Goal: Obtain resource: Obtain resource

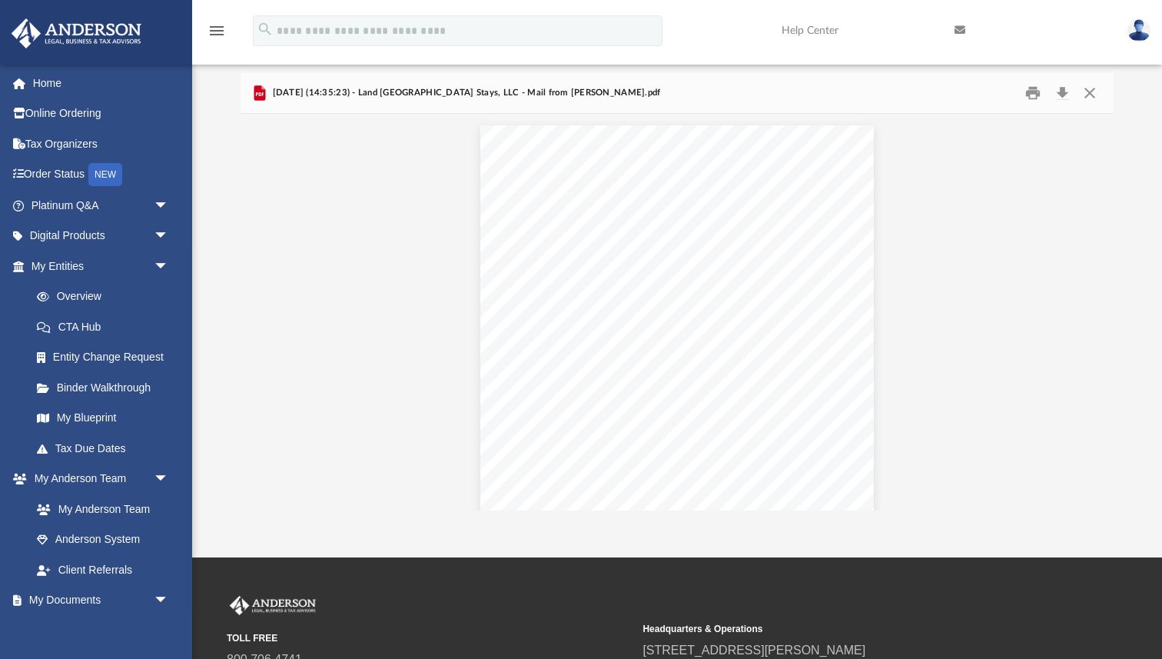
scroll to position [302, 872]
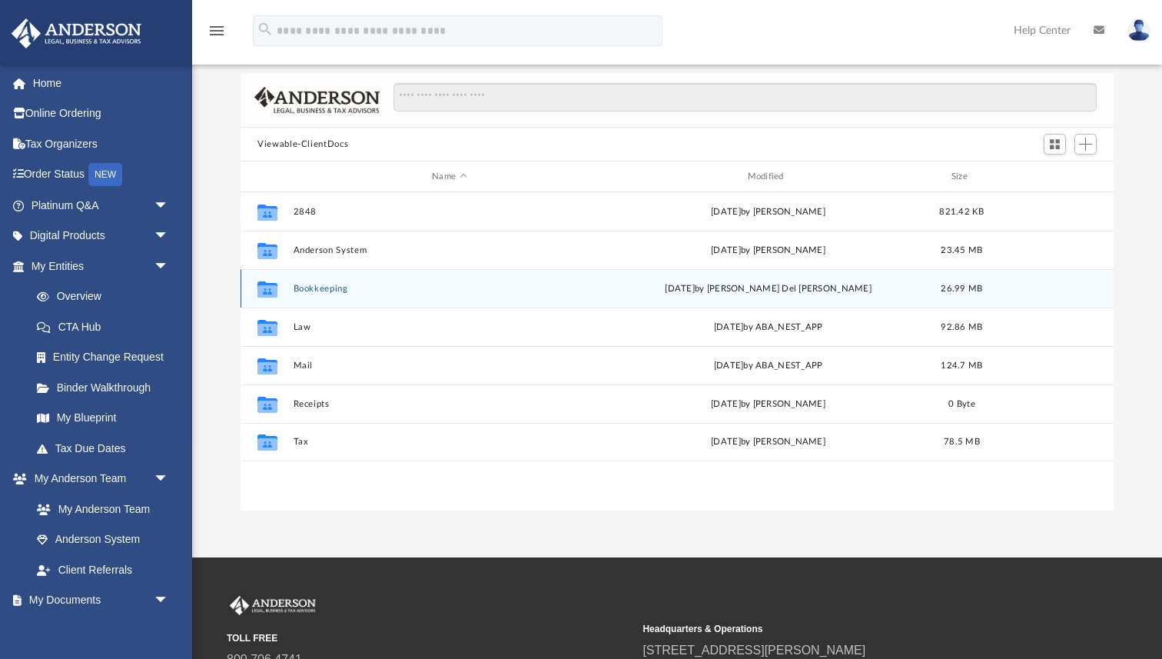
scroll to position [349, 872]
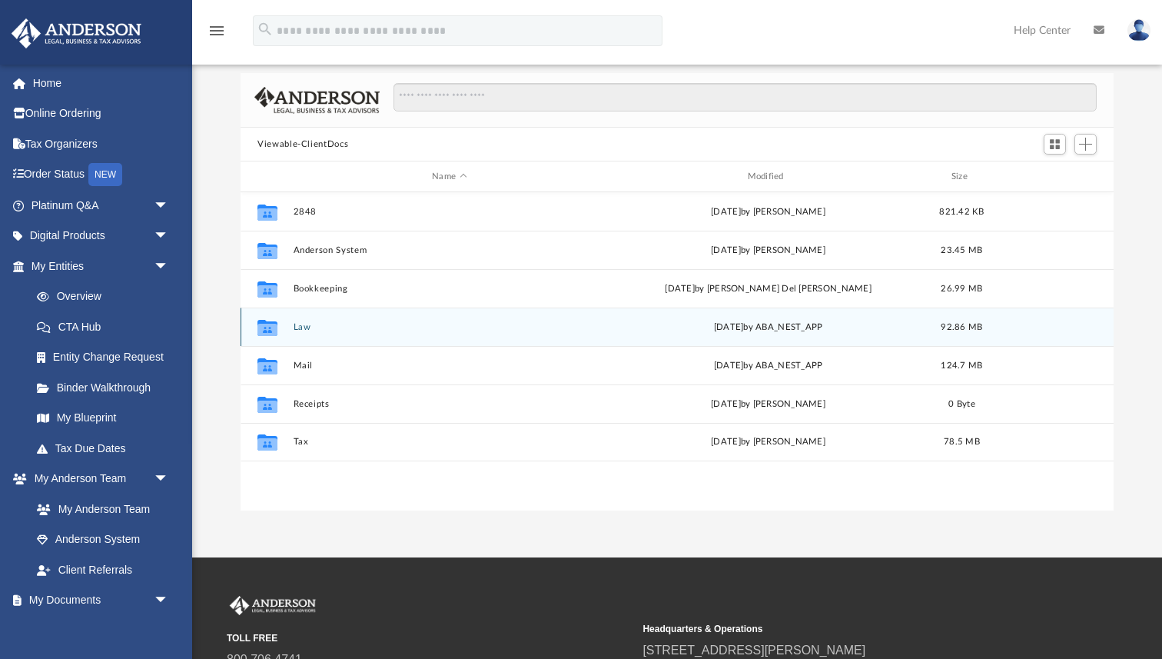
click at [302, 322] on button "Law" at bounding box center [450, 327] width 312 height 10
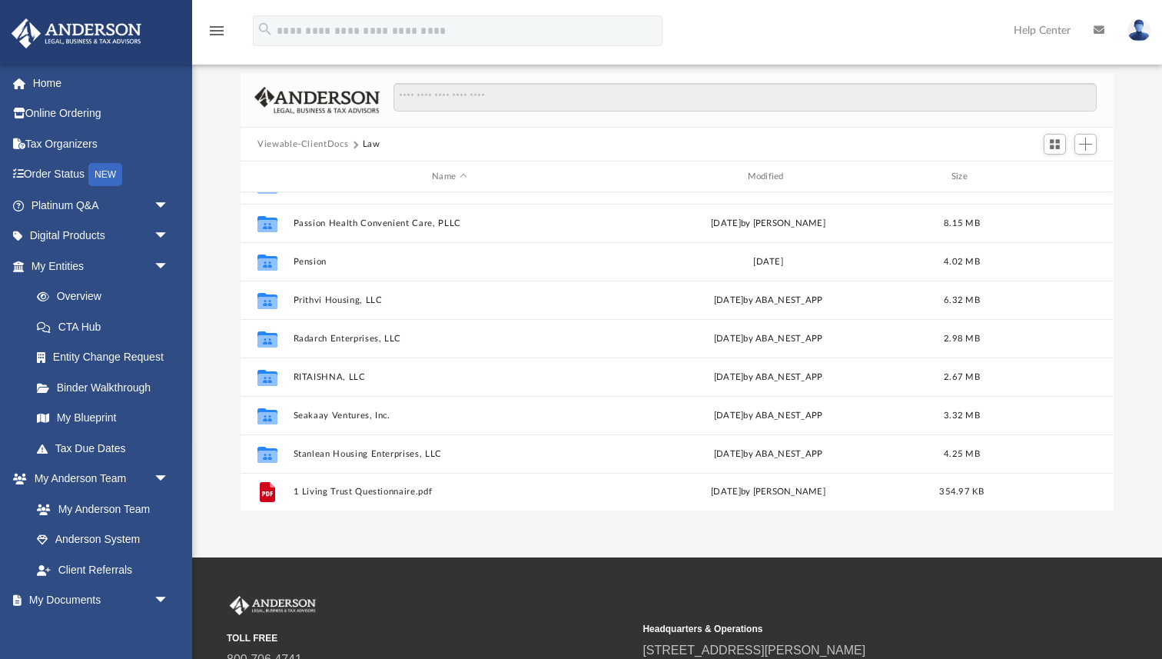
scroll to position [371, 0]
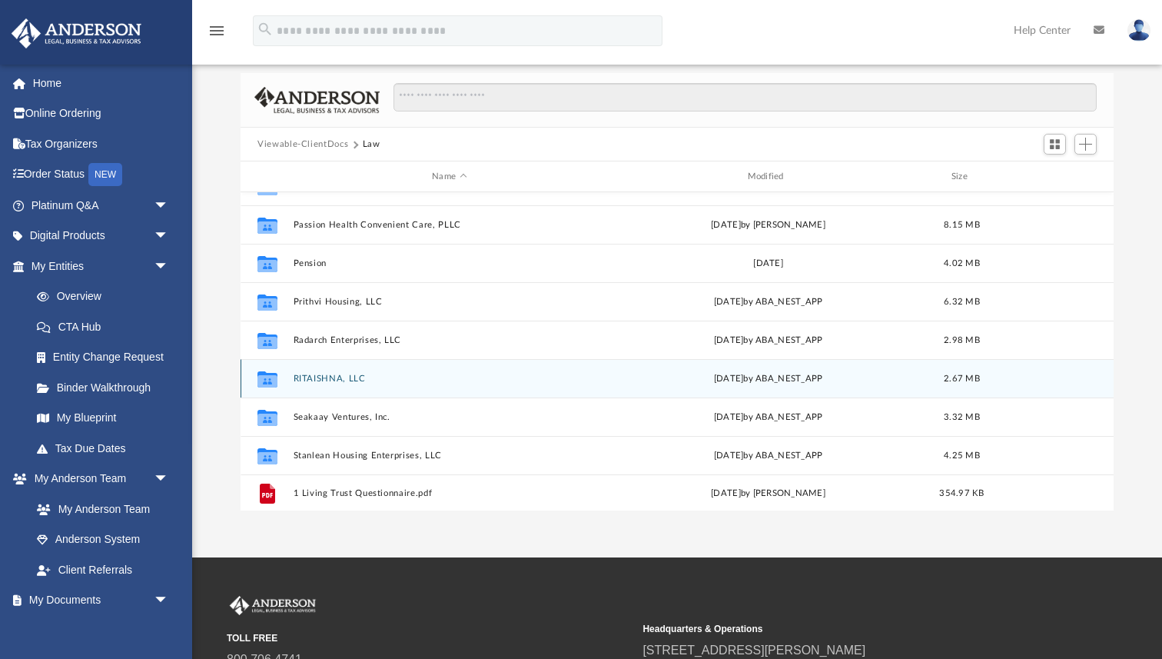
click at [340, 376] on button "RITAISHNA, LLC" at bounding box center [450, 378] width 312 height 10
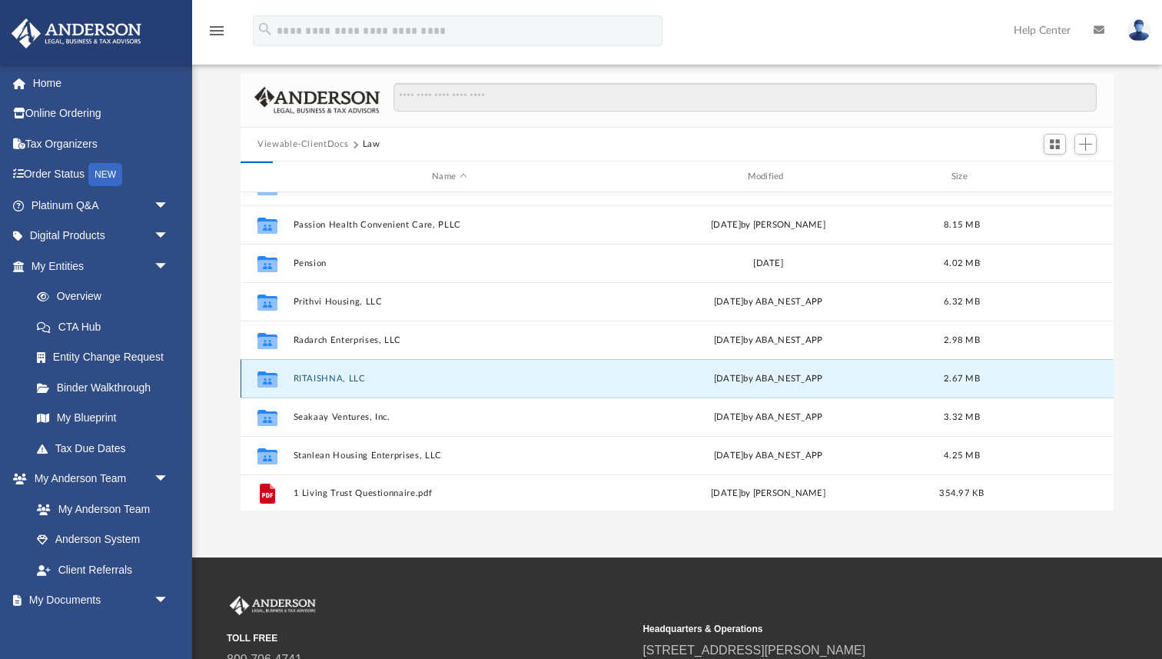
scroll to position [0, 0]
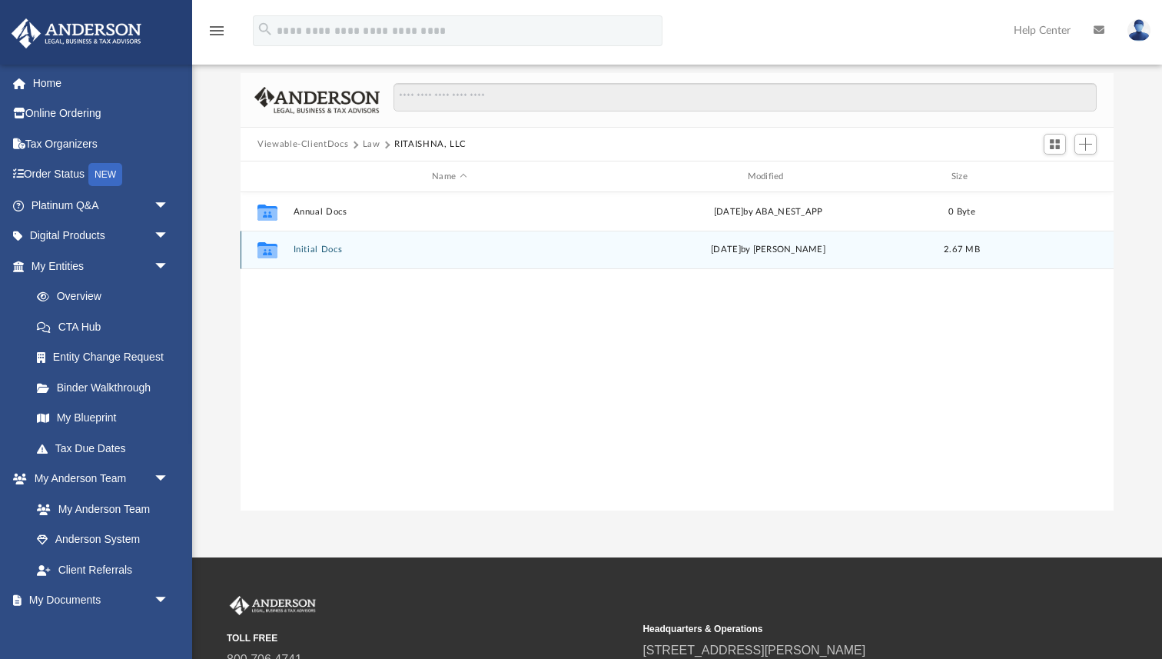
click at [324, 247] on button "Initial Docs" at bounding box center [450, 249] width 312 height 10
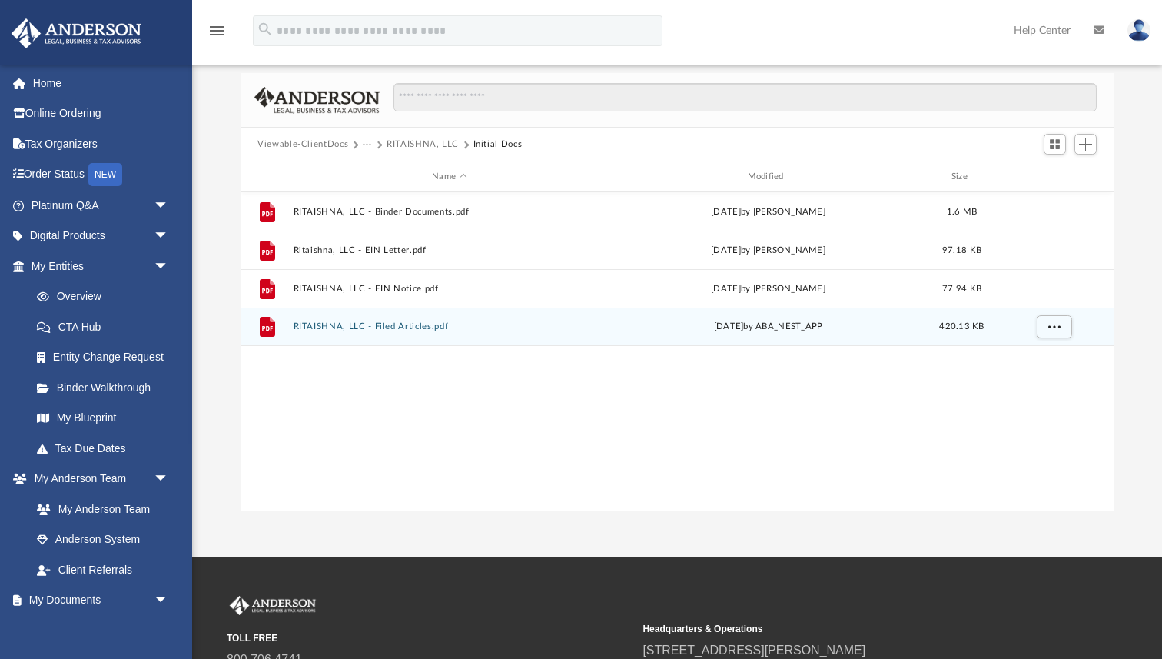
click at [407, 321] on button "RITAISHNA, LLC - Filed Articles.pdf" at bounding box center [450, 326] width 312 height 10
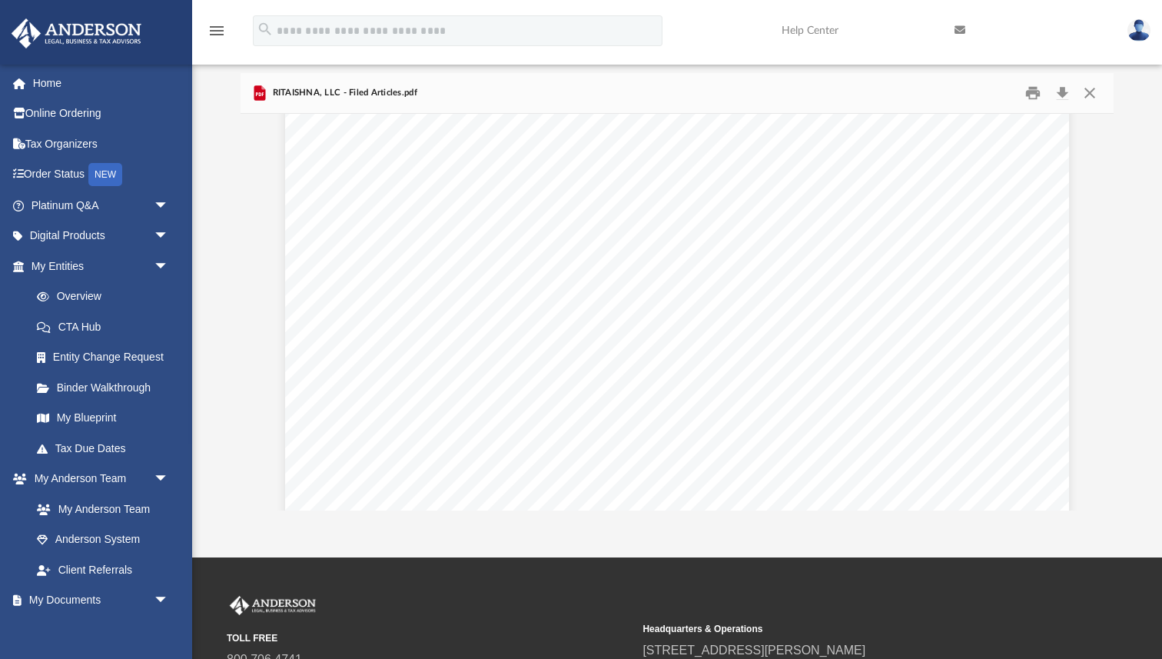
scroll to position [370, 0]
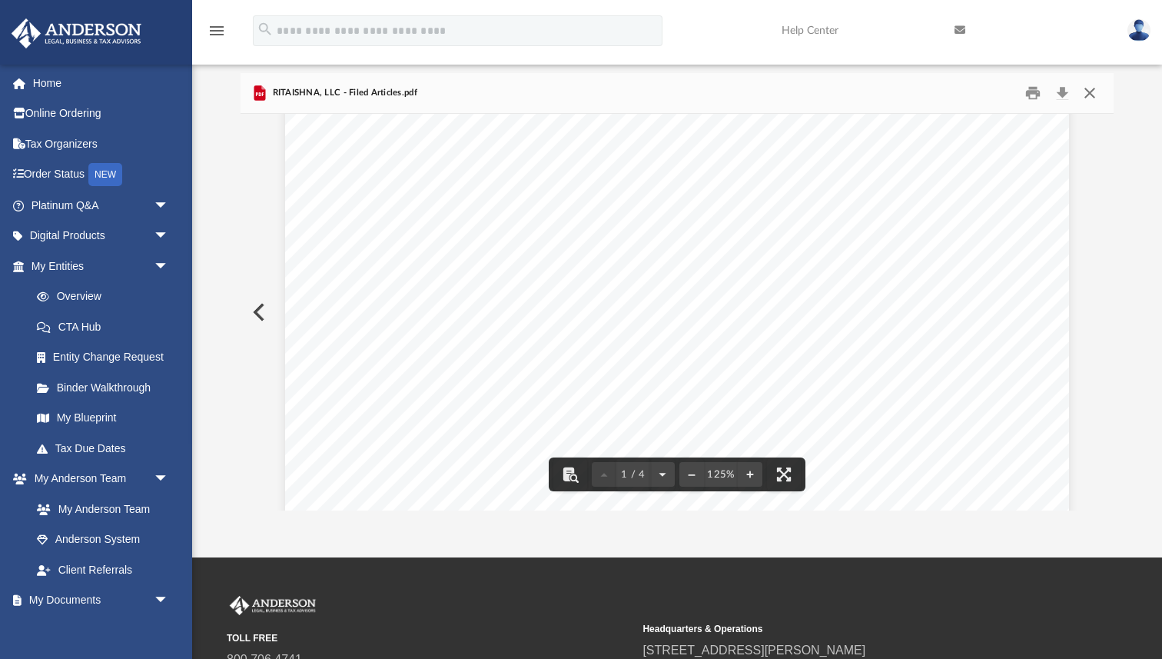
click at [1090, 90] on button "Close" at bounding box center [1090, 93] width 28 height 24
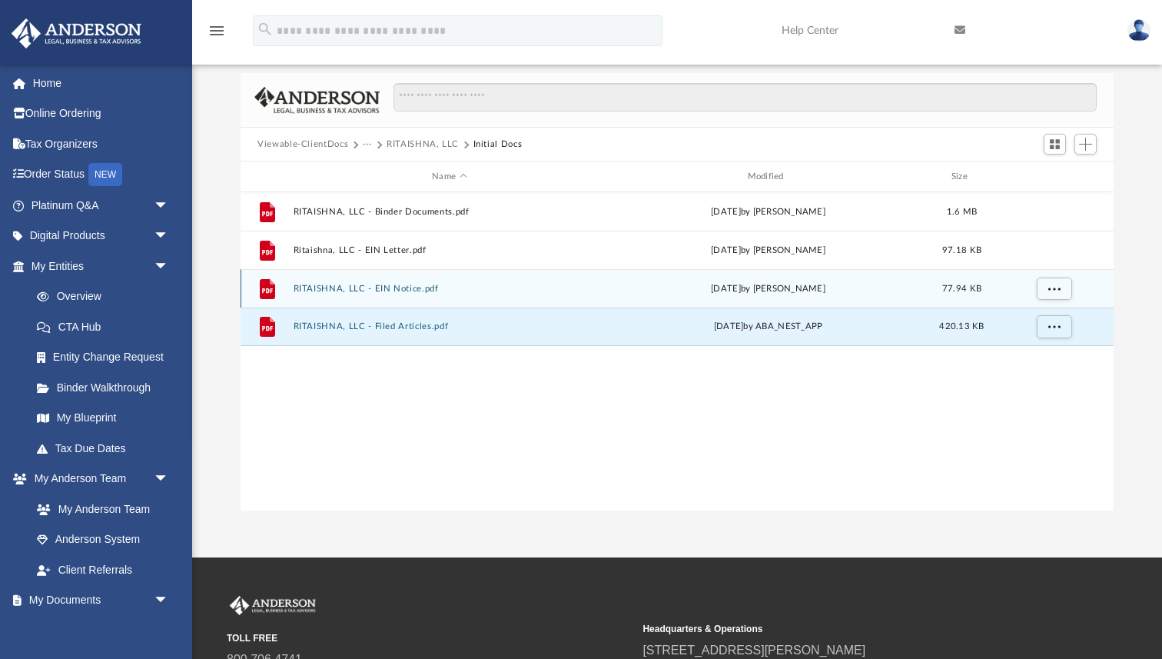
click at [395, 288] on button "RITAISHNA, LLC - EIN Notice.pdf" at bounding box center [450, 289] width 312 height 10
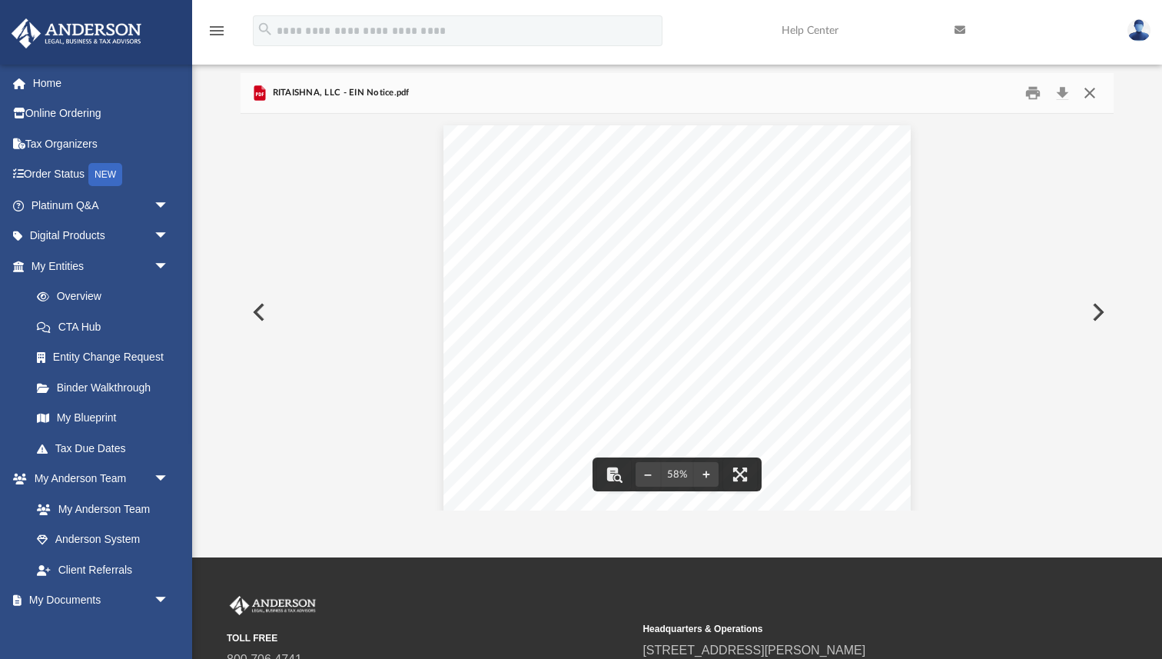
click at [1087, 91] on button "Close" at bounding box center [1090, 93] width 28 height 24
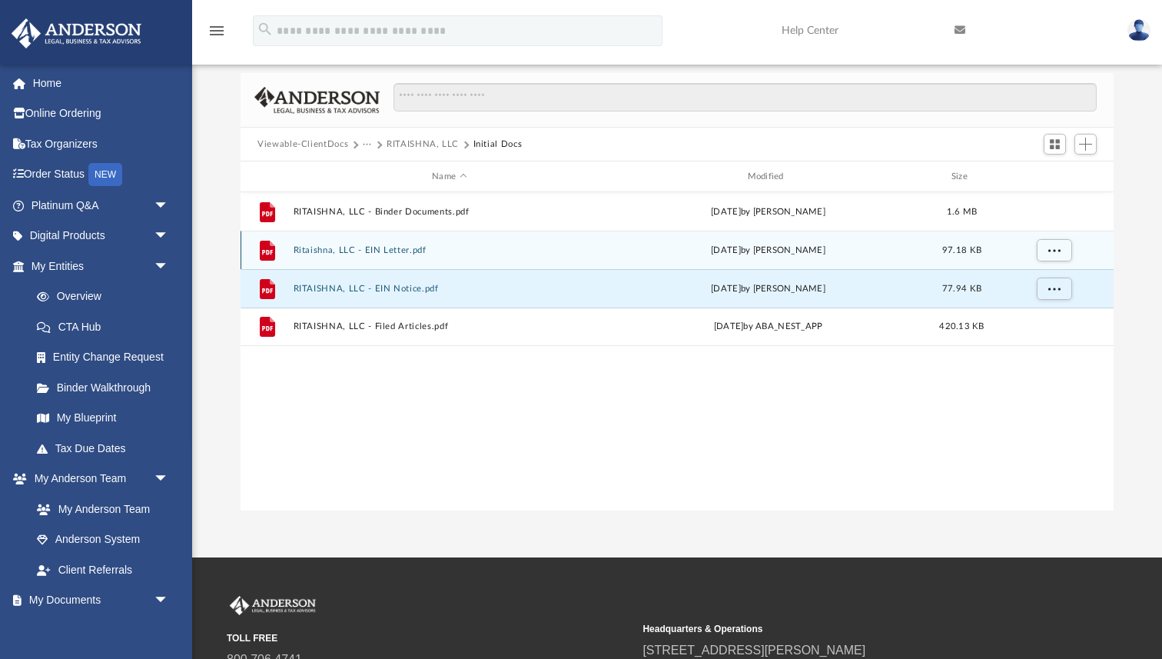
click at [373, 243] on div "File Ritaishna, LLC - EIN Letter.pdf [DATE] by [PERSON_NAME] 97.18 KB" at bounding box center [677, 250] width 873 height 38
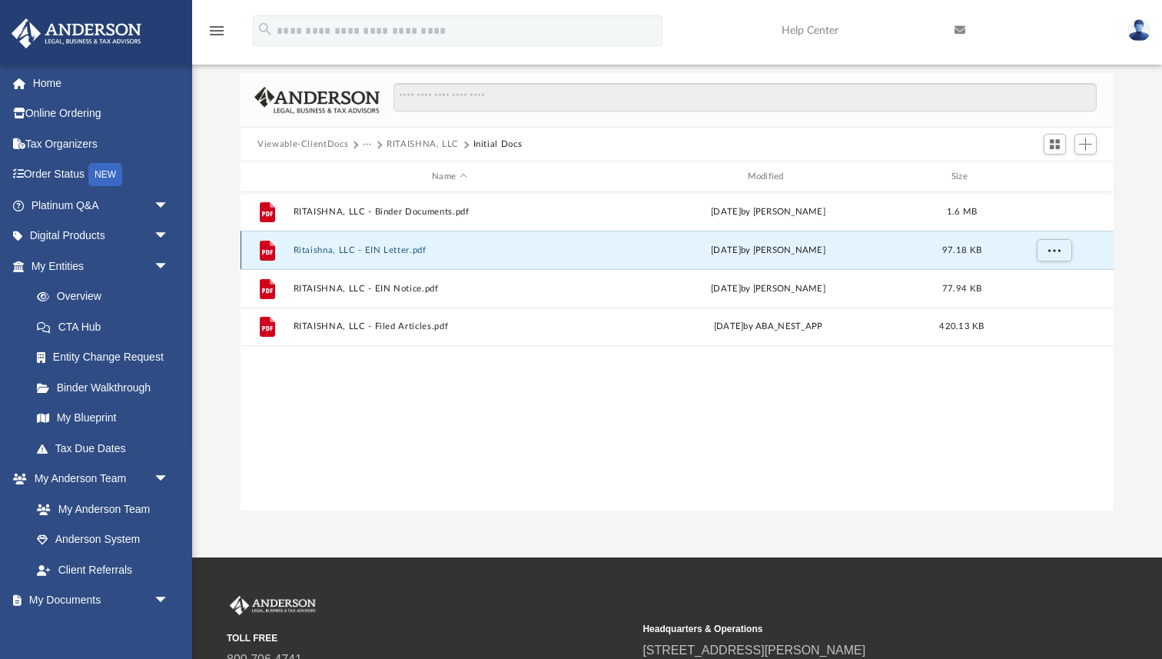
click at [362, 247] on button "Ritaishna, LLC - EIN Letter.pdf" at bounding box center [450, 250] width 312 height 10
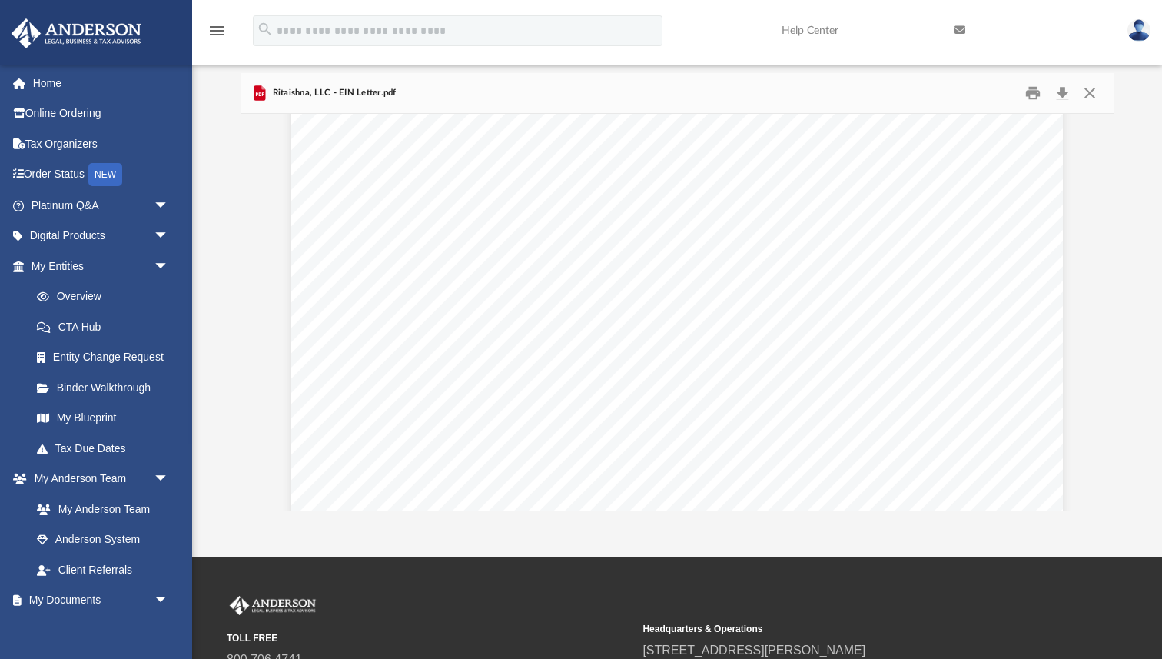
scroll to position [0, 0]
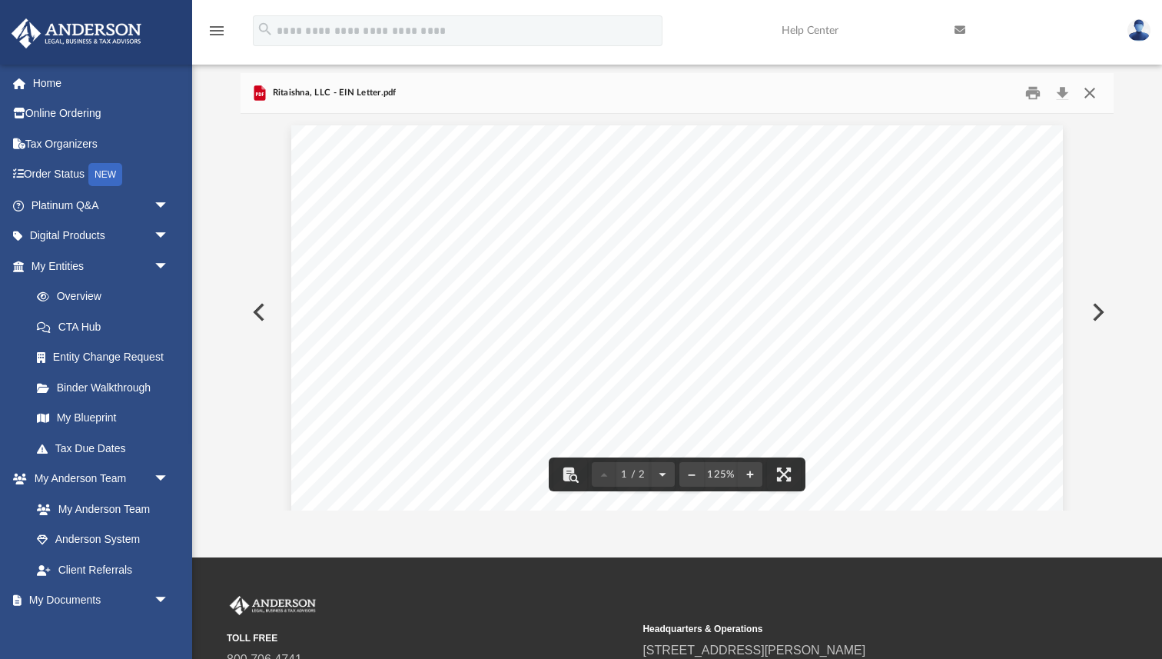
click at [1090, 92] on button "Close" at bounding box center [1090, 93] width 28 height 24
